Goal: Communication & Community: Answer question/provide support

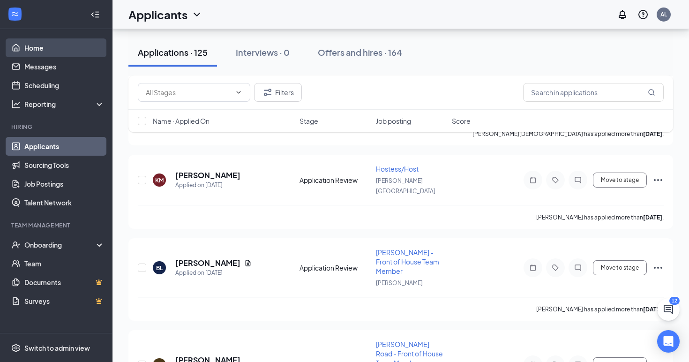
scroll to position [1124, 0]
click at [34, 48] on link "Home" at bounding box center [64, 47] width 80 height 19
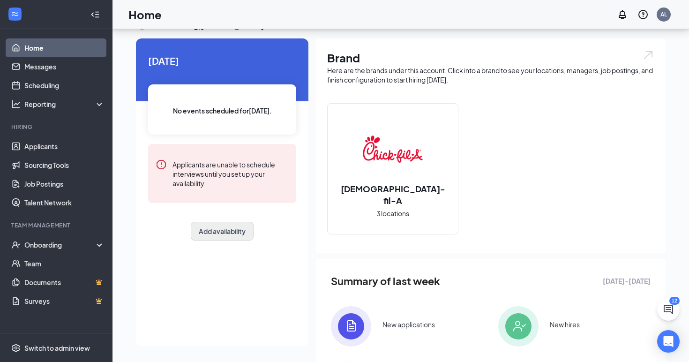
scroll to position [96, 0]
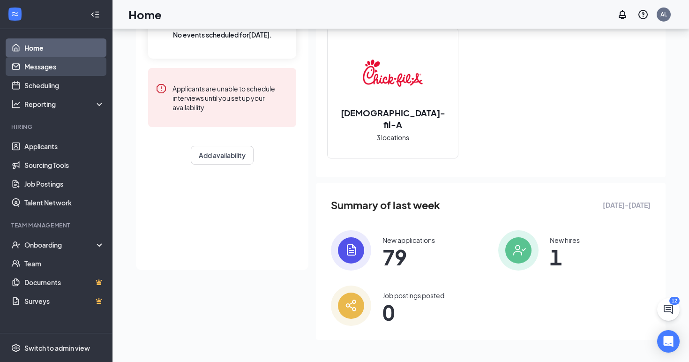
click at [60, 73] on link "Messages" at bounding box center [64, 66] width 80 height 19
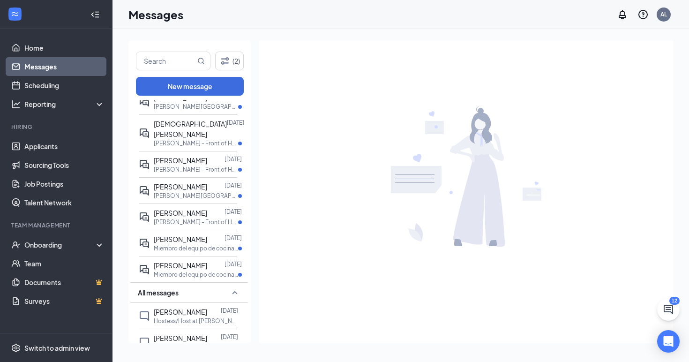
scroll to position [220, 0]
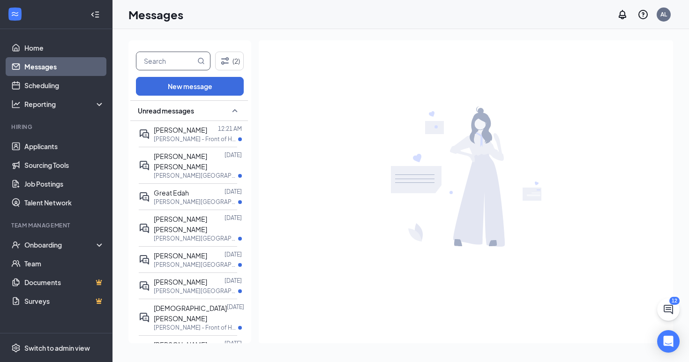
click at [177, 61] on input "text" at bounding box center [165, 61] width 59 height 18
type input "bella"
click at [202, 60] on icon "MagnifyingGlass" at bounding box center [201, 61] width 8 height 8
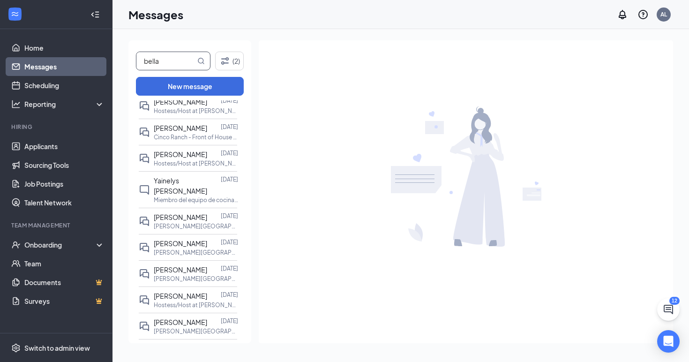
scroll to position [1057, 0]
click at [181, 317] on span "[PERSON_NAME]" at bounding box center [180, 321] width 53 height 8
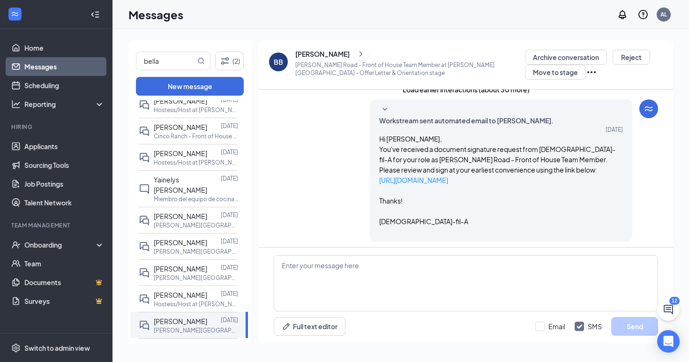
scroll to position [4, 0]
click at [465, 96] on button "Load earlier interactions (about 30 more)" at bounding box center [466, 90] width 127 height 10
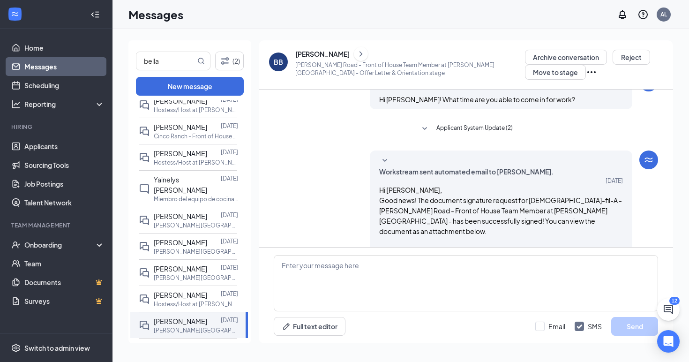
scroll to position [1350, 0]
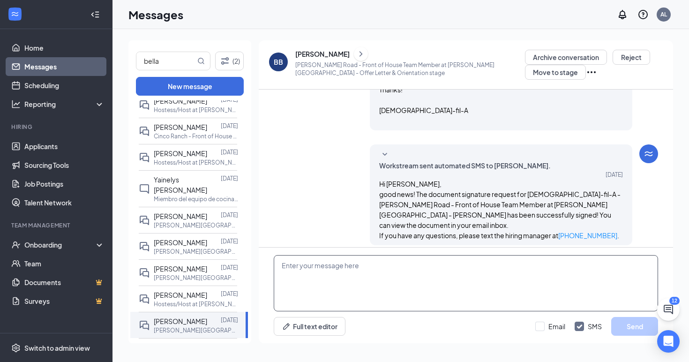
click at [363, 264] on textarea at bounding box center [466, 283] width 385 height 56
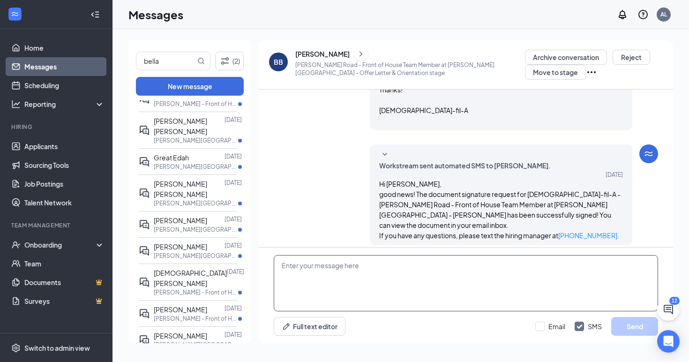
scroll to position [0, 0]
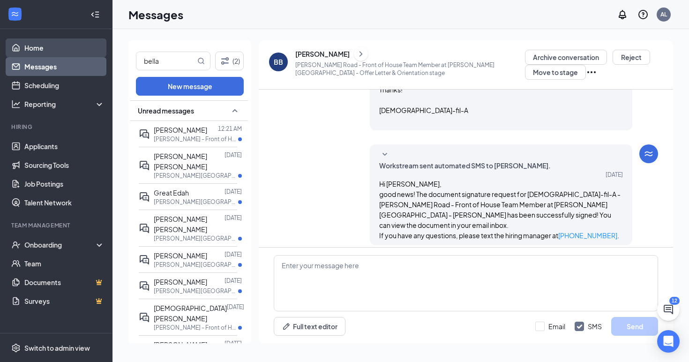
click at [38, 47] on link "Home" at bounding box center [64, 47] width 80 height 19
